Goal: Task Accomplishment & Management: Complete application form

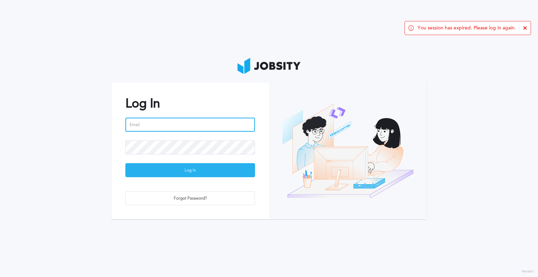
type input "[PERSON_NAME][EMAIL_ADDRESS][DOMAIN_NAME]"
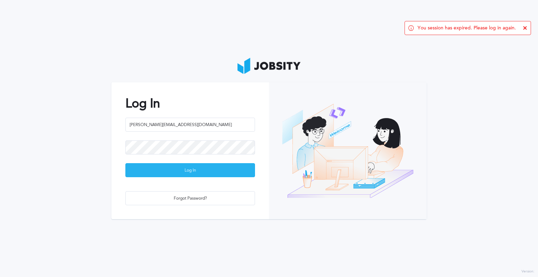
click at [184, 173] on div "Log In" at bounding box center [190, 171] width 129 height 14
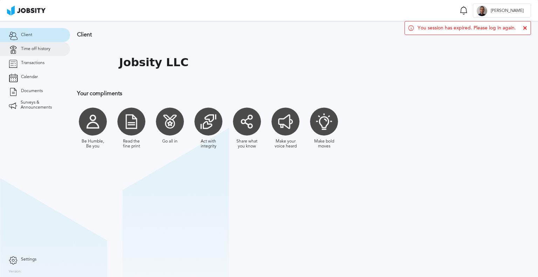
click at [41, 49] on span "Time off history" at bounding box center [35, 49] width 29 height 5
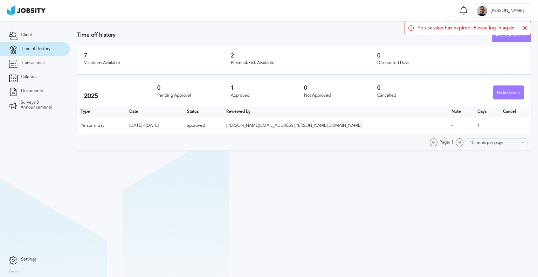
click at [525, 29] on icon at bounding box center [525, 28] width 4 height 4
click at [505, 35] on div "Request time off" at bounding box center [512, 35] width 38 height 14
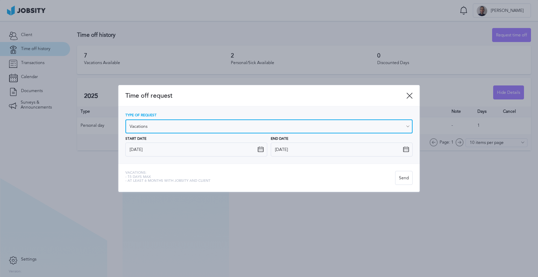
click at [151, 124] on input "Vacations" at bounding box center [268, 126] width 287 height 14
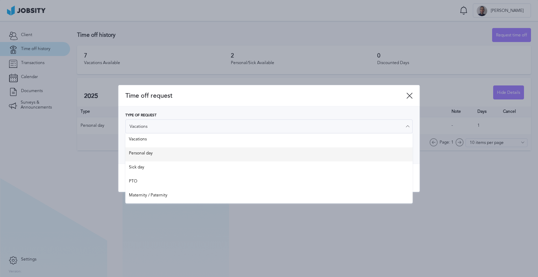
type input "Personal day"
click at [140, 152] on div "Type of Request Personal day Vacations Personal day Sick day PTO Maternity / Pa…" at bounding box center [268, 135] width 287 height 43
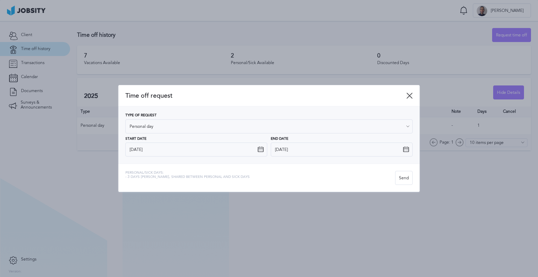
click at [411, 98] on icon at bounding box center [409, 95] width 6 height 6
